Goal: Information Seeking & Learning: Learn about a topic

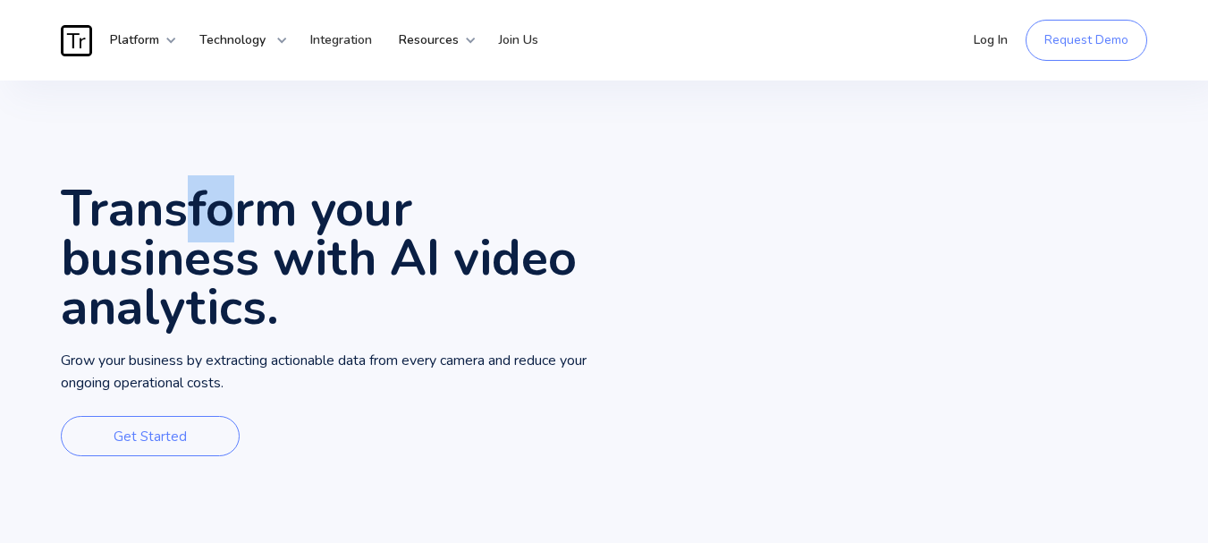
drag, startPoint x: 174, startPoint y: 212, endPoint x: 248, endPoint y: 216, distance: 73.4
click at [246, 216] on h1 "Transform your business with AI video analytics." at bounding box center [333, 258] width 544 height 148
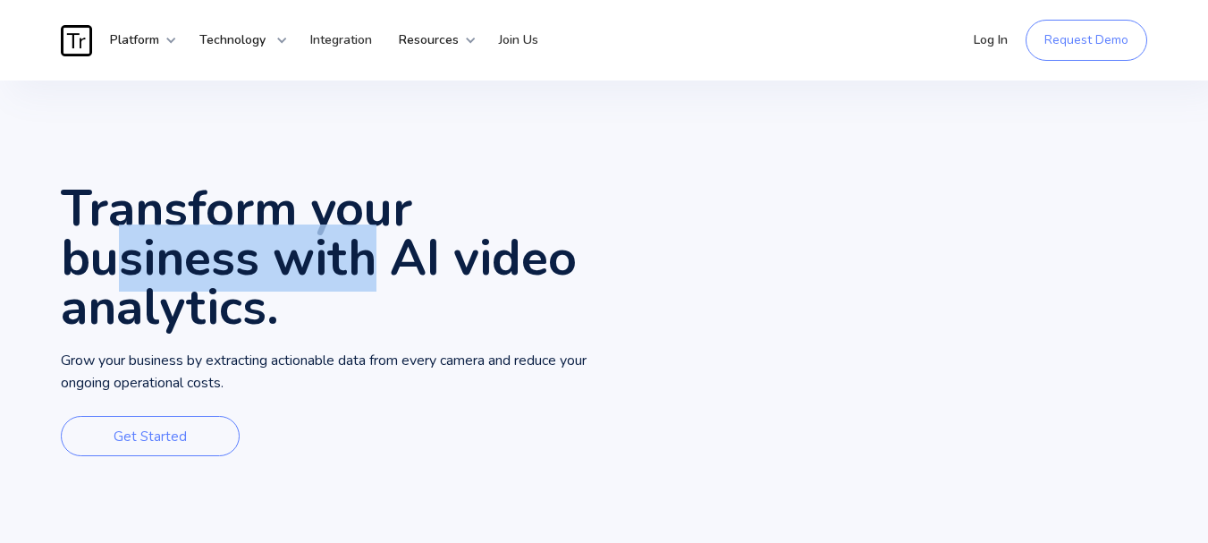
drag, startPoint x: 114, startPoint y: 262, endPoint x: 379, endPoint y: 261, distance: 264.7
click at [379, 261] on h1 "Transform your business with AI video analytics." at bounding box center [333, 258] width 544 height 148
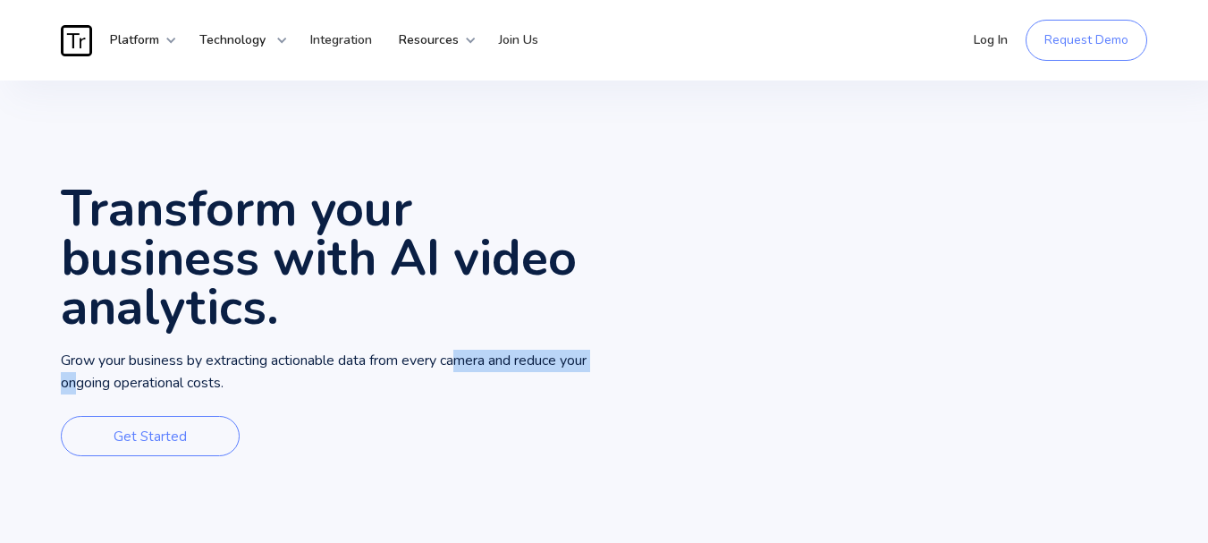
drag, startPoint x: 106, startPoint y: 372, endPoint x: 465, endPoint y: 348, distance: 360.3
click at [465, 348] on div "Transform your business with AI video analytics. Grow your business by extracti…" at bounding box center [333, 324] width 544 height 488
click at [433, 408] on div "Transform your business with AI video analytics. Grow your business by extracti…" at bounding box center [333, 324] width 544 height 488
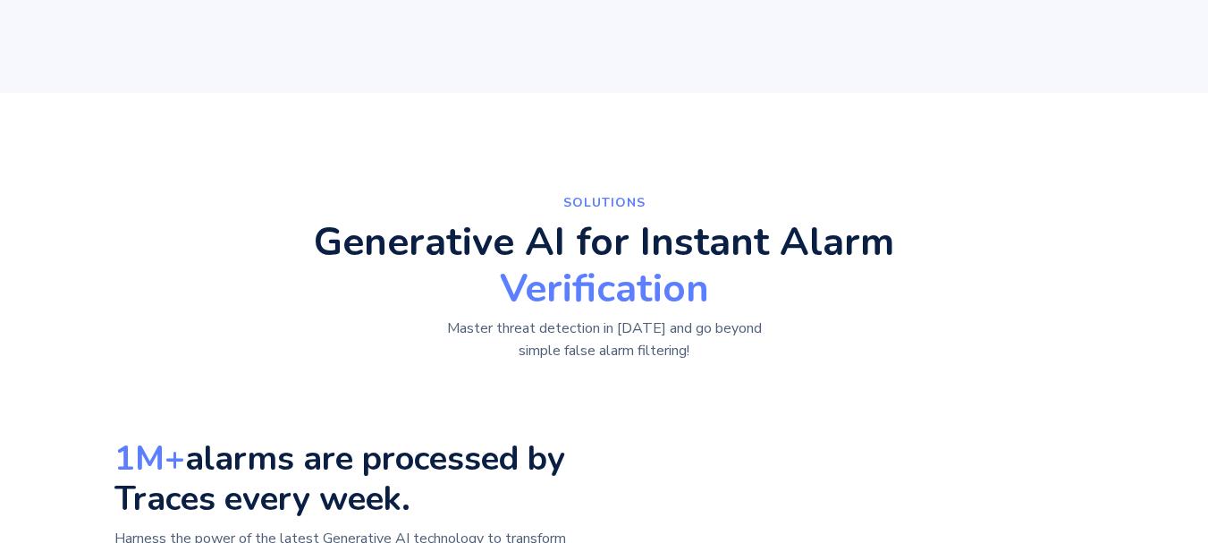
scroll to position [626, 0]
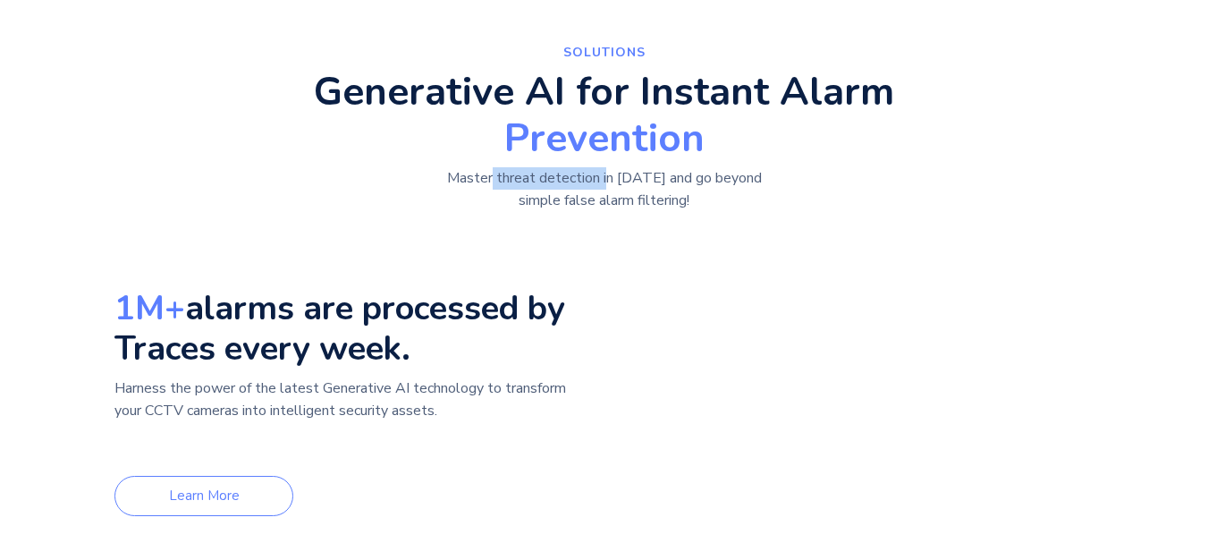
drag, startPoint x: 495, startPoint y: 176, endPoint x: 650, endPoint y: 173, distance: 154.7
click at [644, 173] on p "Master threat detection in [DATE] and go beyond simple false alarm filtering!" at bounding box center [604, 189] width 402 height 45
click at [624, 207] on p "Master threat detection in [DATE] and go beyond simple false alarm filtering!" at bounding box center [604, 189] width 402 height 45
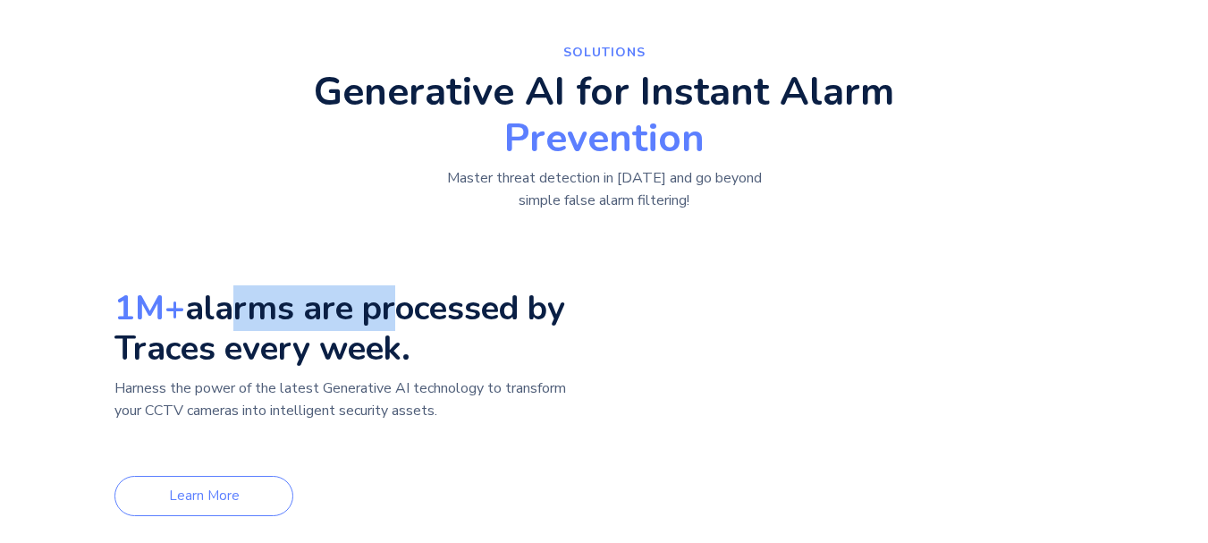
drag, startPoint x: 229, startPoint y: 316, endPoint x: 386, endPoint y: 309, distance: 157.5
click at [386, 309] on h3 "1M+ alarms are processed by Traces every week." at bounding box center [354, 328] width 480 height 80
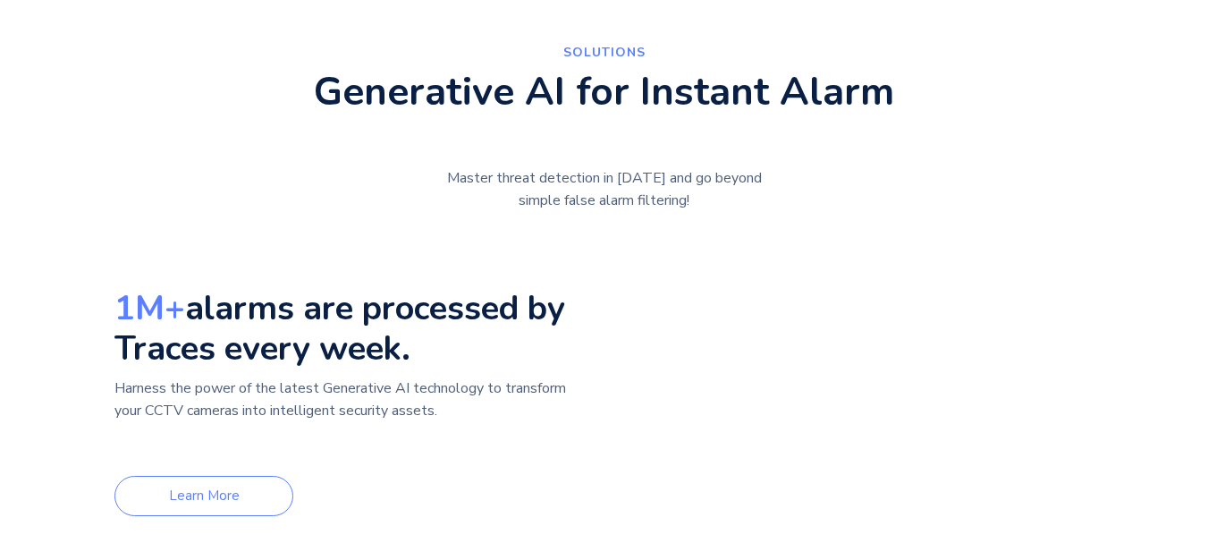
drag, startPoint x: 270, startPoint y: 366, endPoint x: 418, endPoint y: 355, distance: 147.9
click at [396, 353] on h3 "1M+ alarms are processed by Traces every week." at bounding box center [354, 328] width 480 height 80
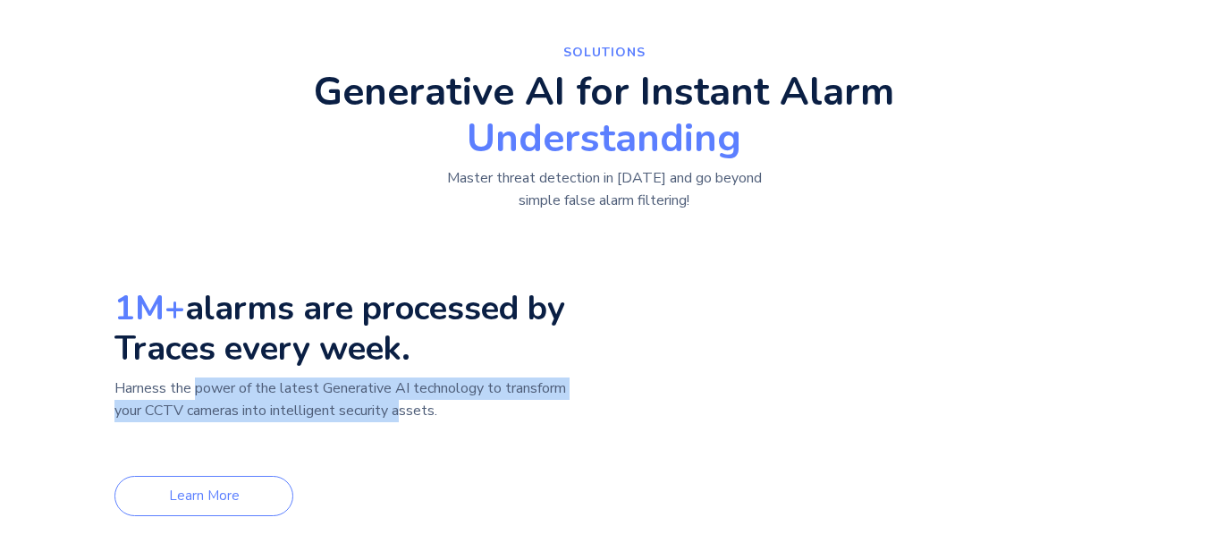
drag, startPoint x: 197, startPoint y: 385, endPoint x: 410, endPoint y: 414, distance: 215.6
click at [407, 412] on p "Harness the power of the latest Generative AI technology to transform your CCTV…" at bounding box center [354, 410] width 480 height 66
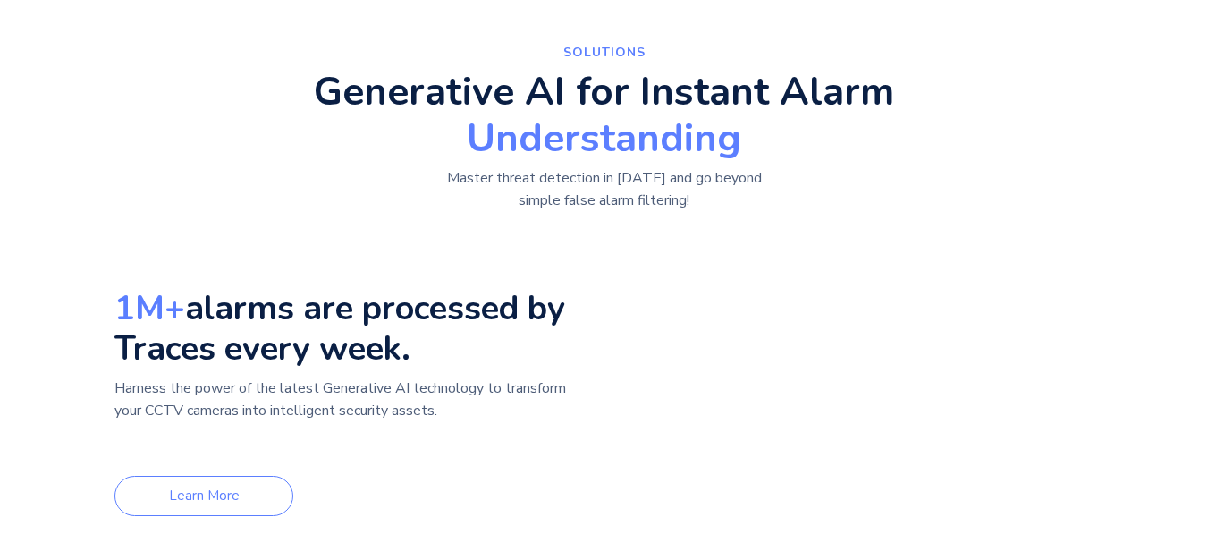
click at [444, 435] on p "Harness the power of the latest Generative AI technology to transform your CCTV…" at bounding box center [354, 410] width 480 height 66
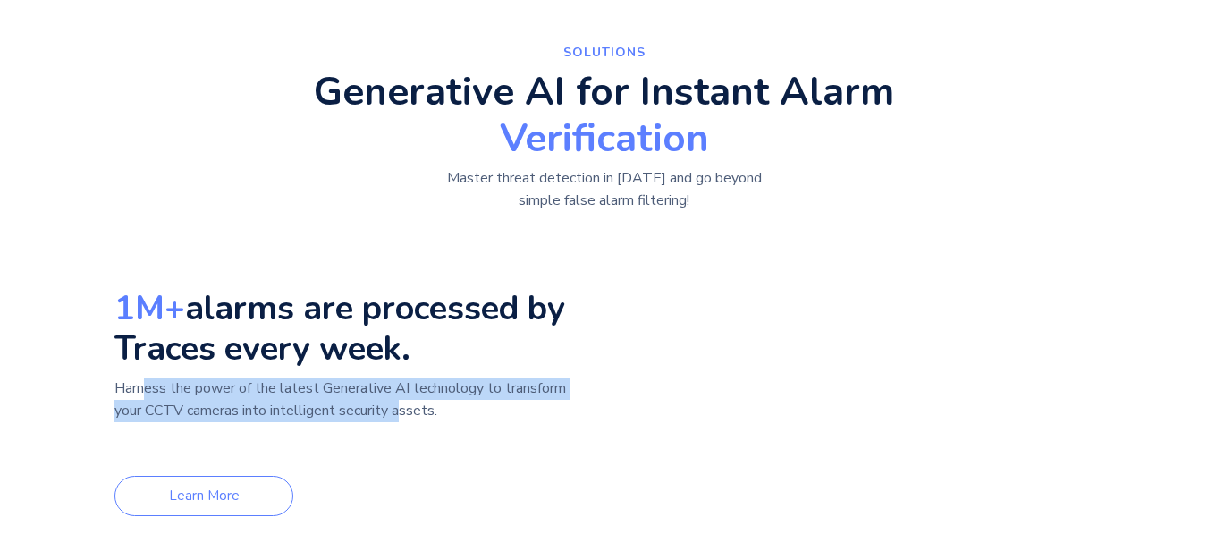
drag, startPoint x: 400, startPoint y: 414, endPoint x: 156, endPoint y: 403, distance: 244.4
click at [147, 399] on p "Harness the power of the latest Generative AI technology to transform your CCTV…" at bounding box center [354, 410] width 480 height 66
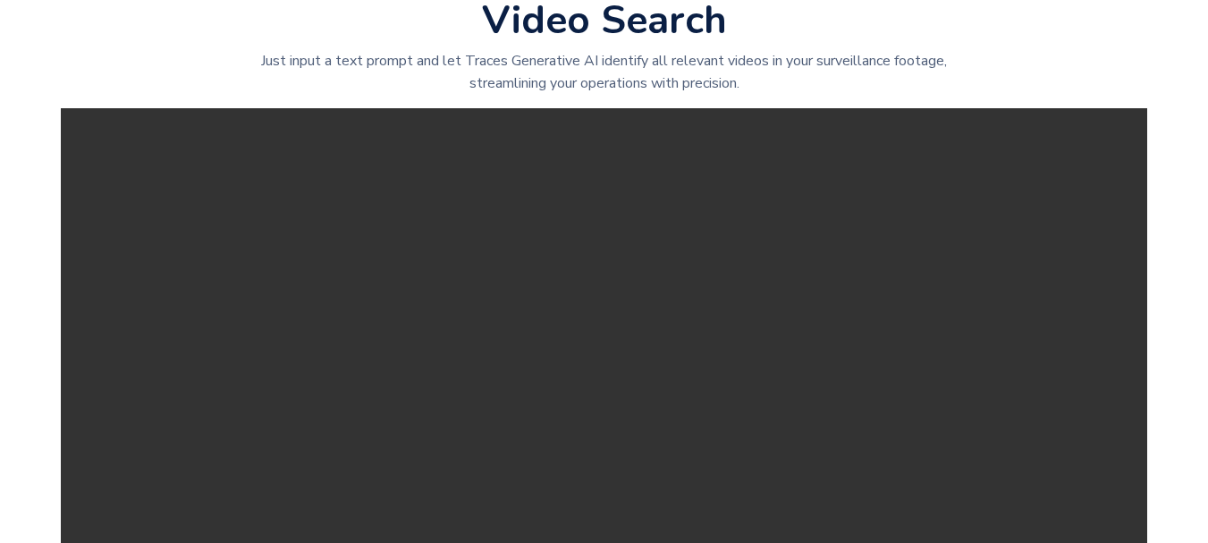
scroll to position [2146, 0]
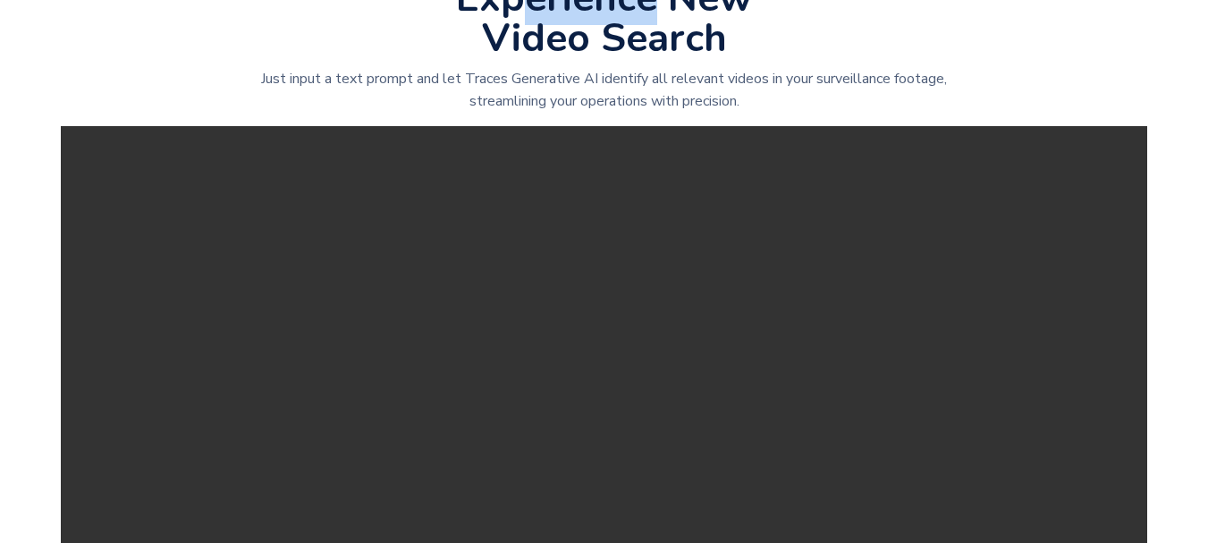
drag, startPoint x: 520, startPoint y: 100, endPoint x: 652, endPoint y: 94, distance: 132.5
click at [651, 59] on h2 "Experience New Video Search" at bounding box center [604, 19] width 297 height 80
drag, startPoint x: 550, startPoint y: 136, endPoint x: 603, endPoint y: 136, distance: 52.8
click at [603, 59] on h2 "Experience New Video Search" at bounding box center [604, 19] width 297 height 80
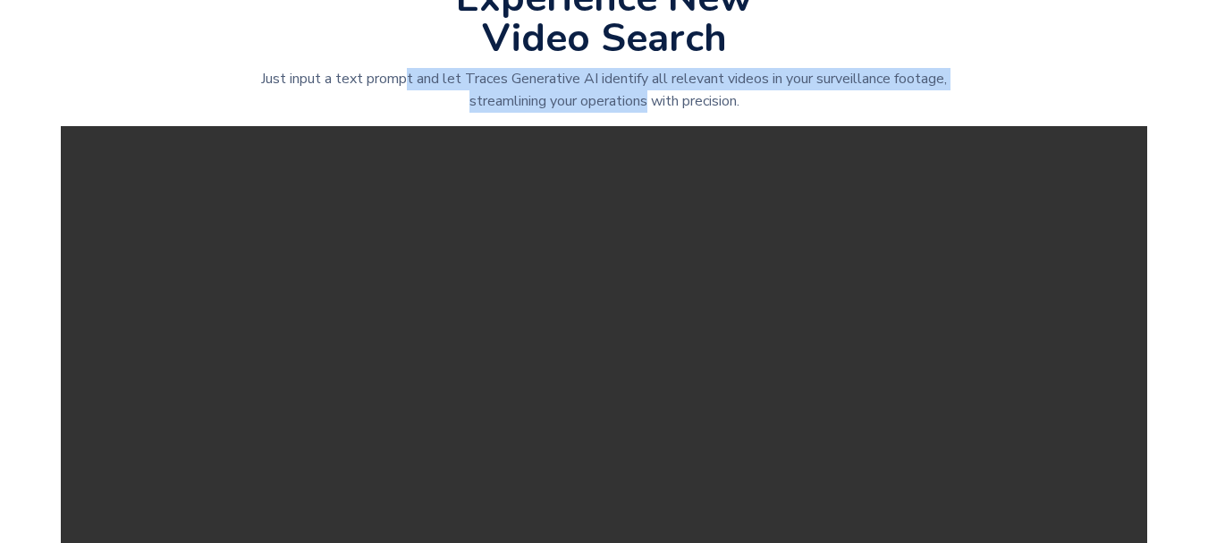
drag, startPoint x: 412, startPoint y: 171, endPoint x: 654, endPoint y: 184, distance: 241.8
click at [654, 113] on p "Just input a text prompt and let Traces Generative AI identify all relevant vid…" at bounding box center [604, 90] width 686 height 45
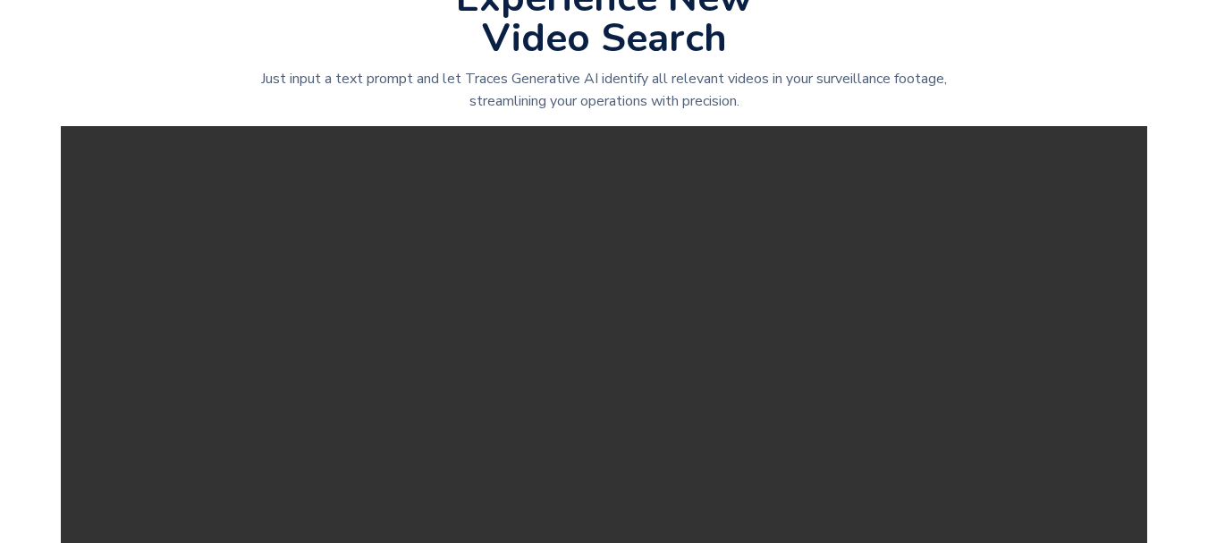
click at [695, 113] on p "Just input a text prompt and let Traces Generative AI identify all relevant vid…" at bounding box center [604, 90] width 686 height 45
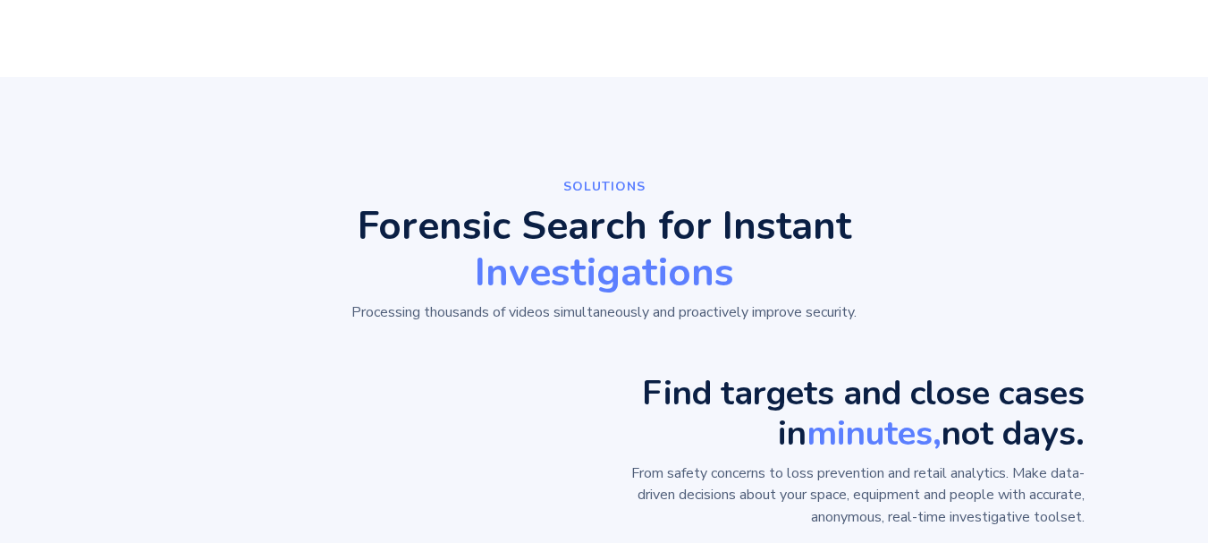
scroll to position [1214, 0]
